Goal: Task Accomplishment & Management: Use online tool/utility

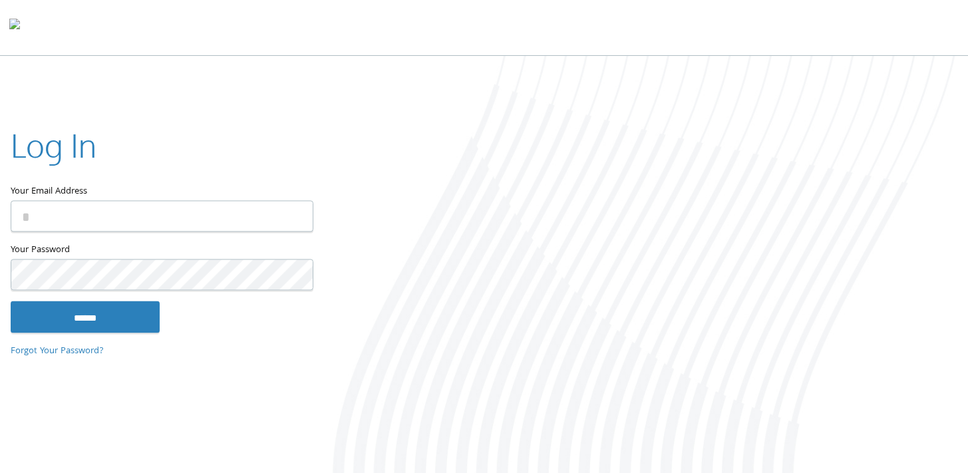
type input "**********"
click at [77, 321] on input "******" at bounding box center [85, 317] width 149 height 32
